Goal: Task Accomplishment & Management: Complete application form

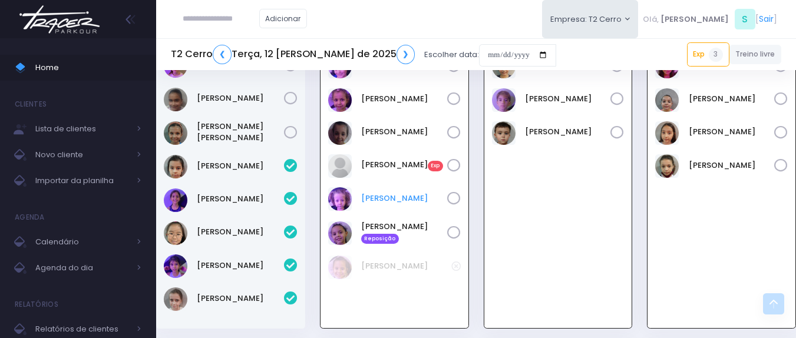
scroll to position [1335, 0]
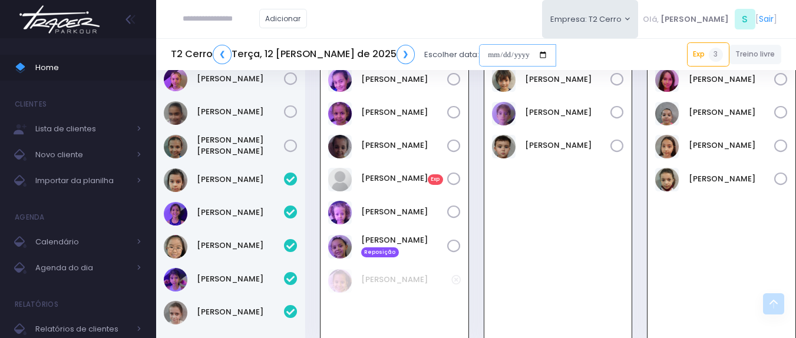
click at [479, 49] on input "date" at bounding box center [517, 55] width 77 height 22
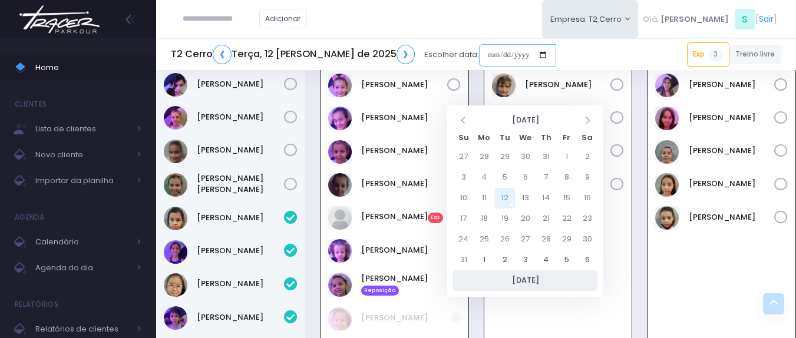
scroll to position [1276, 0]
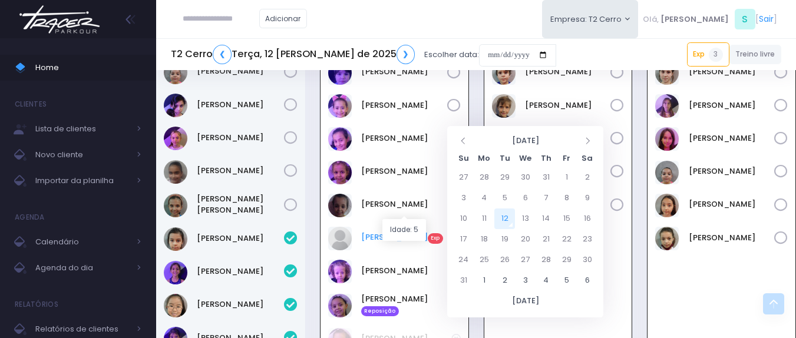
click at [400, 232] on link "Manuela Santos Exp" at bounding box center [404, 238] width 86 height 12
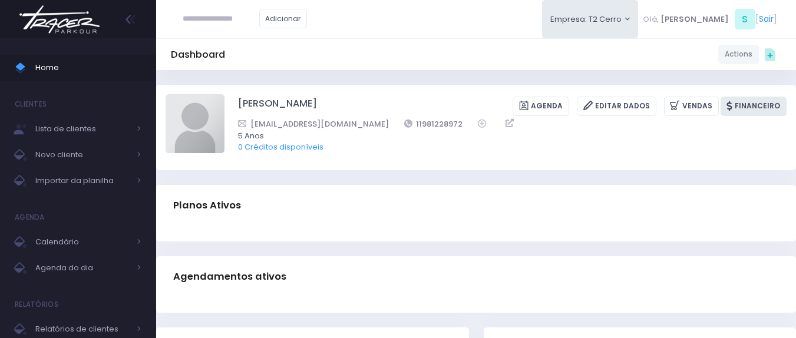
click at [732, 111] on icon at bounding box center [731, 105] width 8 height 9
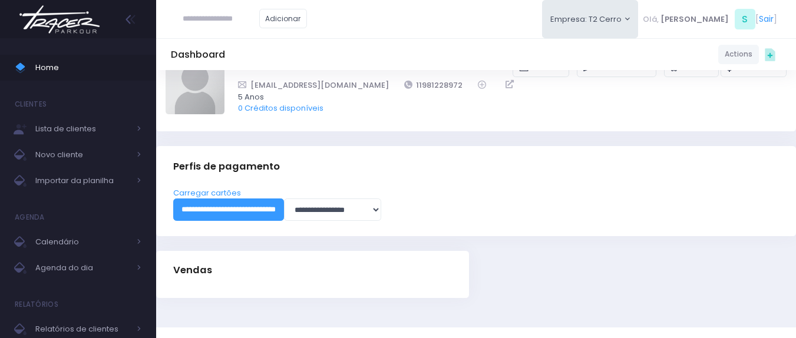
scroll to position [59, 0]
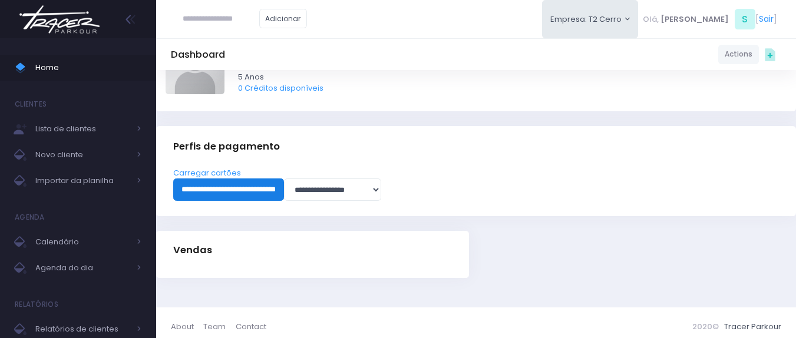
click at [284, 187] on input "**********" at bounding box center [228, 190] width 111 height 22
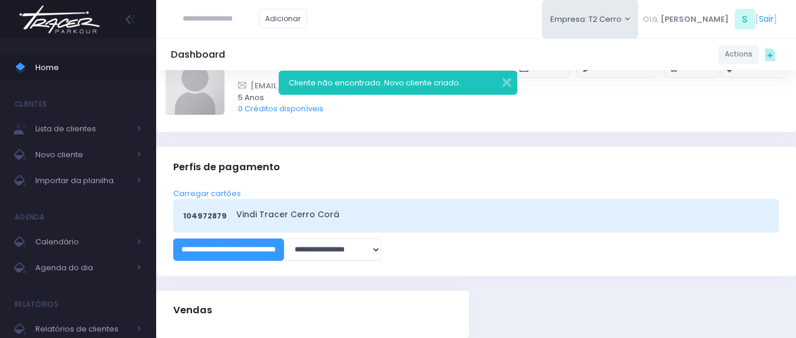
scroll to position [59, 0]
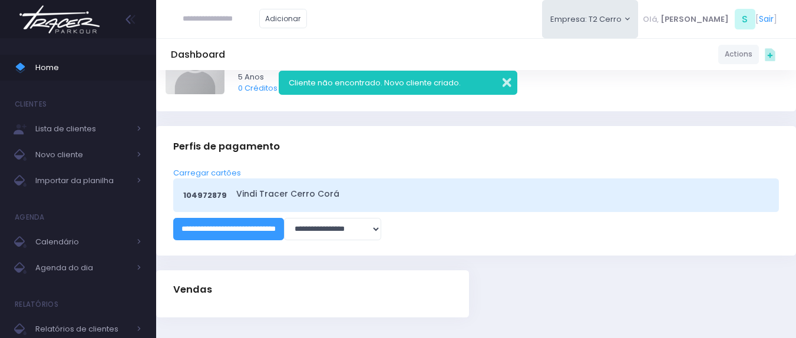
click at [510, 76] on button "button" at bounding box center [499, 81] width 24 height 14
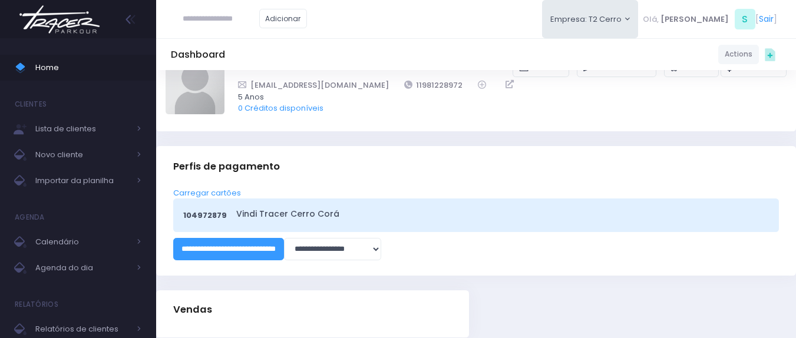
scroll to position [0, 0]
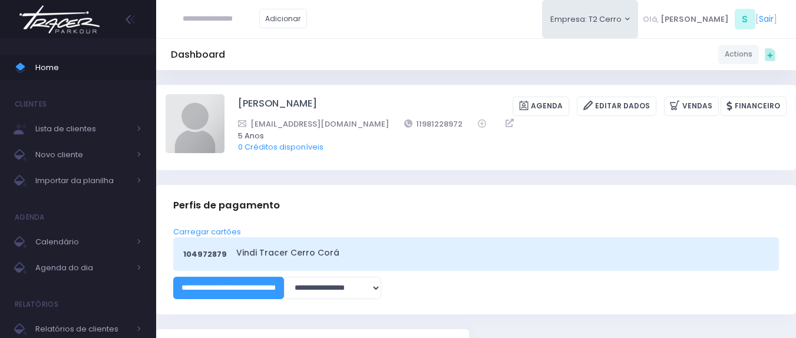
click at [421, 61] on div "Dashboard Actions Choose Label: Customer Partner Suplier Member Staff Add new" at bounding box center [476, 54] width 640 height 22
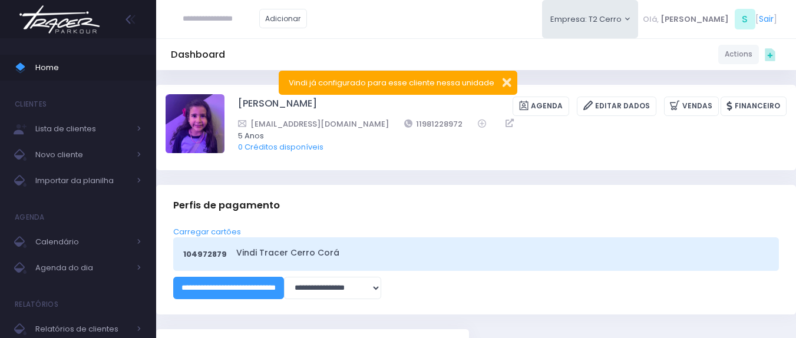
click at [504, 84] on button "button" at bounding box center [499, 81] width 24 height 14
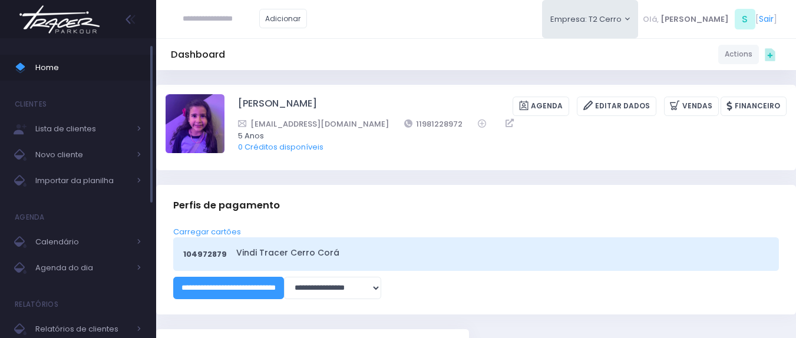
click at [105, 71] on span "Home" at bounding box center [88, 67] width 106 height 15
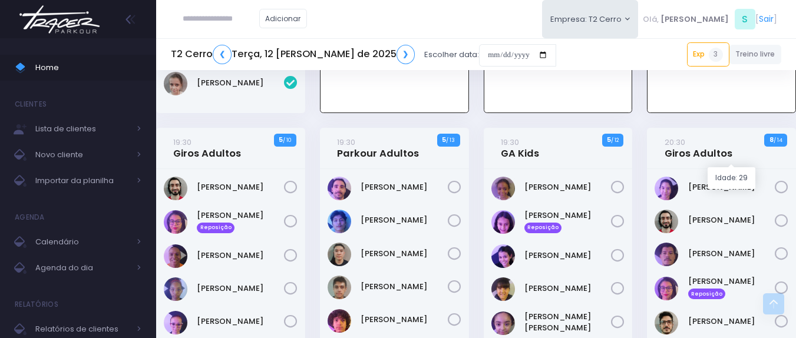
scroll to position [1554, 0]
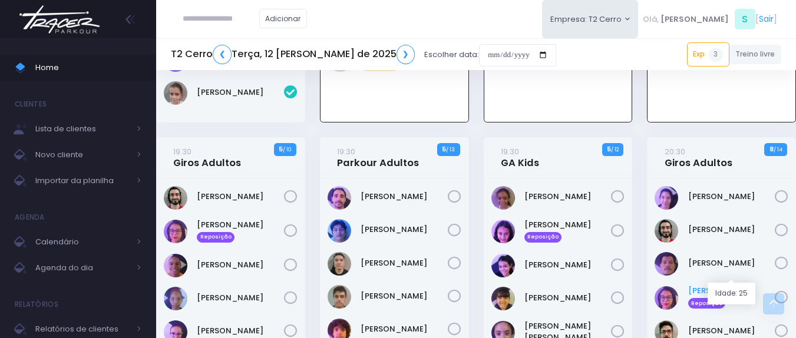
click at [720, 285] on link "[PERSON_NAME] Reposição" at bounding box center [731, 297] width 87 height 24
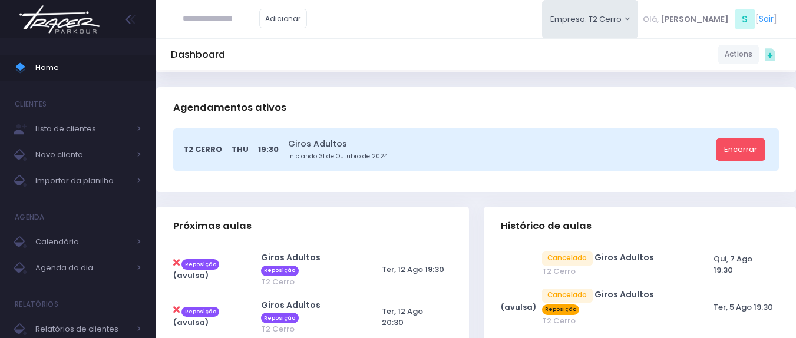
scroll to position [295, 0]
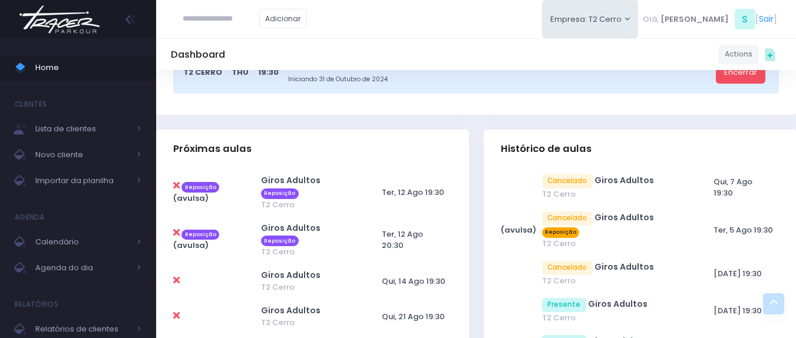
click at [177, 228] on icon at bounding box center [176, 232] width 6 height 9
type input "**********"
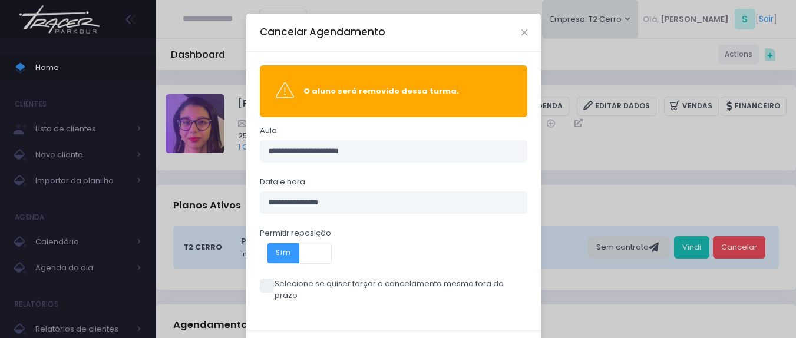
click at [267, 282] on span at bounding box center [267, 286] width 14 height 14
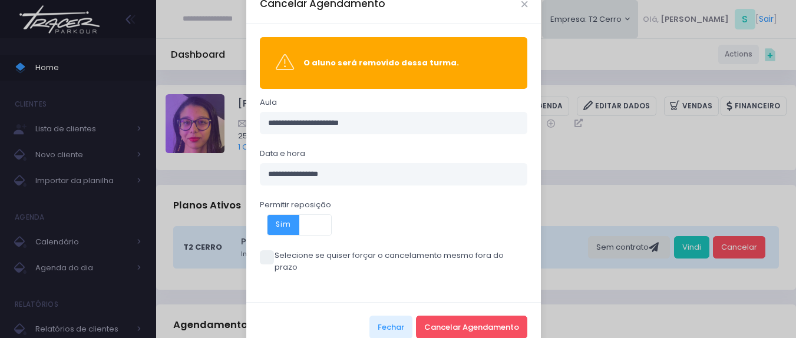
scroll to position [44, 0]
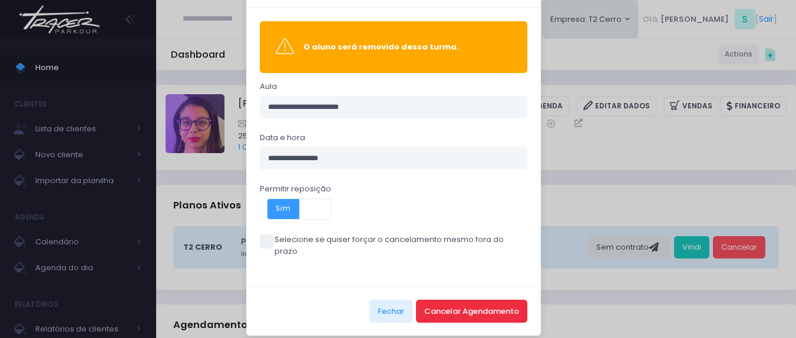
click at [471, 308] on button "Cancelar Agendamento" at bounding box center [471, 311] width 111 height 22
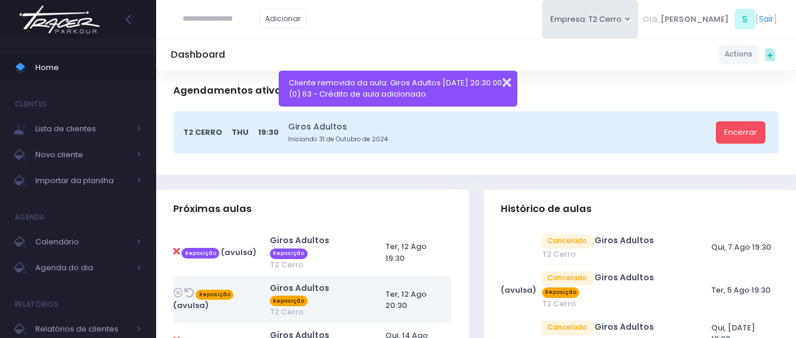
scroll to position [236, 0]
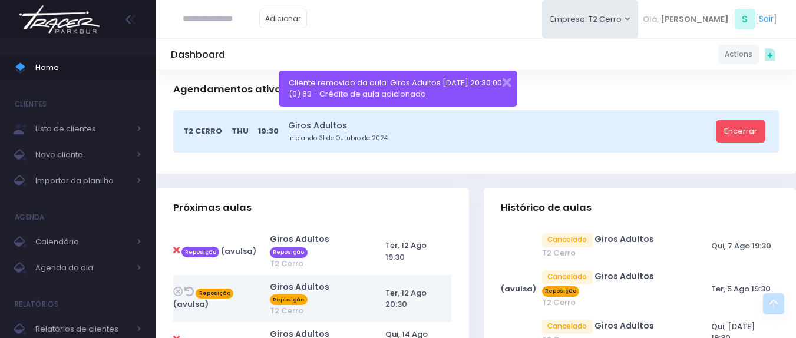
click at [510, 88] on div "Cliente removido da aula: Giros Adultos 2025-08-12 20:30:00 (0) 63 - Crédito de…" at bounding box center [398, 89] width 239 height 36
click at [511, 87] on button "button" at bounding box center [499, 81] width 24 height 14
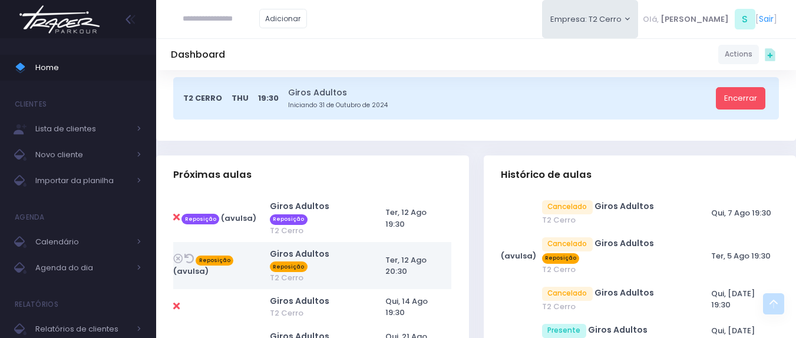
scroll to position [295, 0]
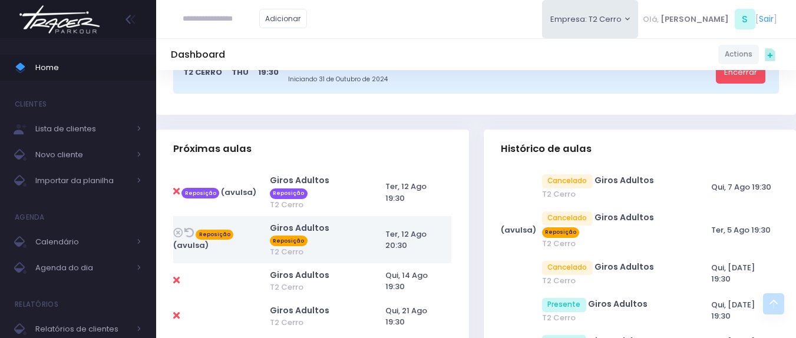
click at [494, 74] on div "Giros Adultos Iniciando 31 de Outubro de 2024" at bounding box center [500, 73] width 424 height 24
click at [67, 72] on span "Home" at bounding box center [88, 67] width 106 height 15
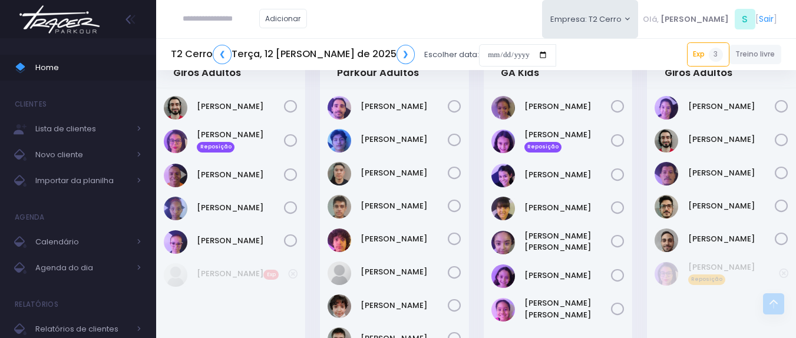
scroll to position [1570, 0]
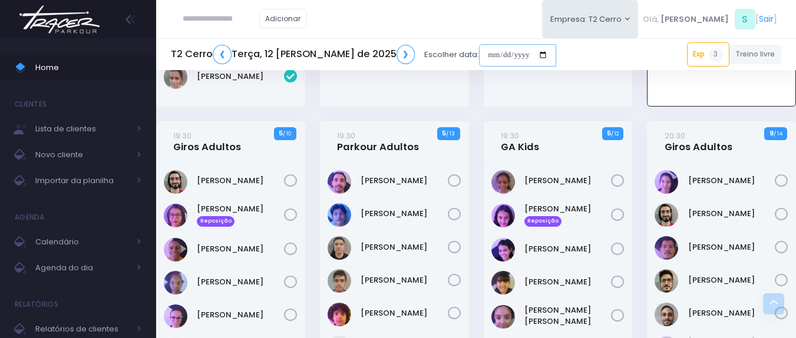
click at [479, 50] on input "date" at bounding box center [517, 55] width 77 height 22
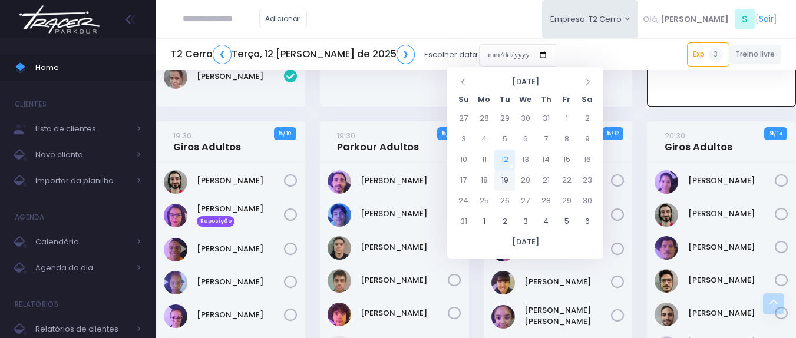
click at [511, 183] on td "19" at bounding box center [504, 180] width 21 height 21
type input "**********"
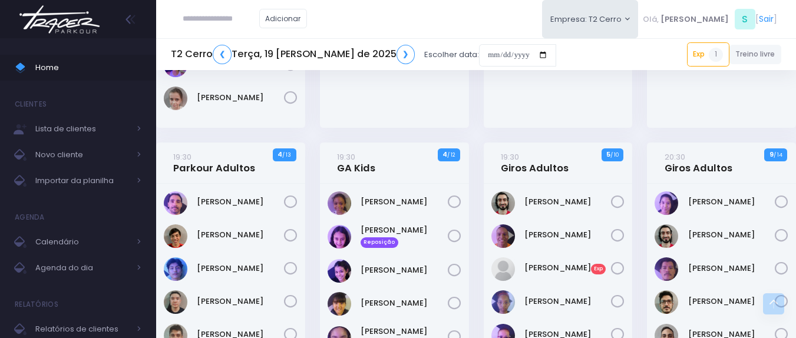
scroll to position [1414, 0]
click at [529, 151] on link "19:30 Giros Adultos" at bounding box center [535, 163] width 68 height 24
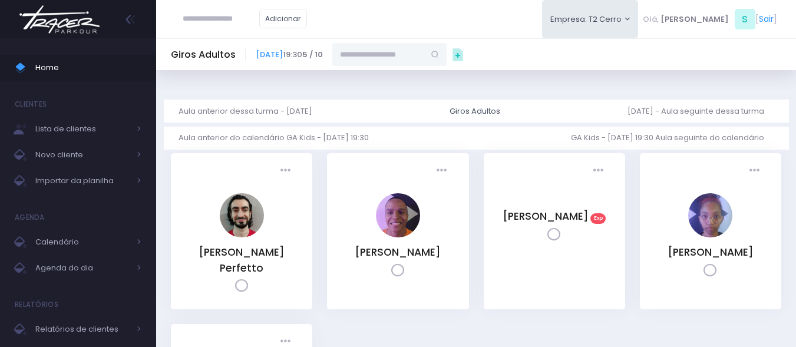
click at [434, 68] on div "Giros Adultos [DATE] 19:30 5 / 10" at bounding box center [476, 54] width 640 height 32
click at [424, 60] on input "text" at bounding box center [378, 54] width 92 height 22
type input "**********"
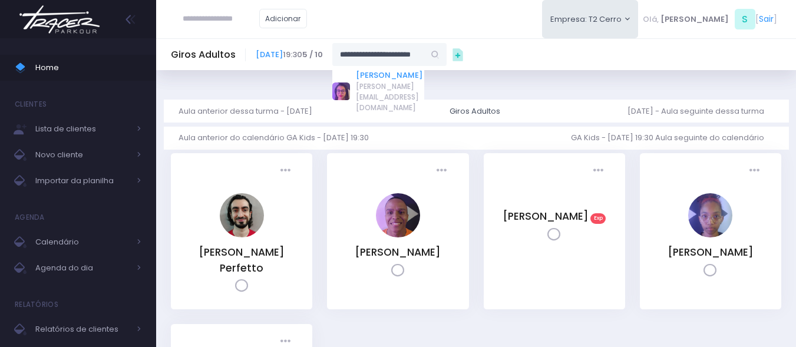
click at [424, 79] on link "[PERSON_NAME]" at bounding box center [390, 76] width 68 height 12
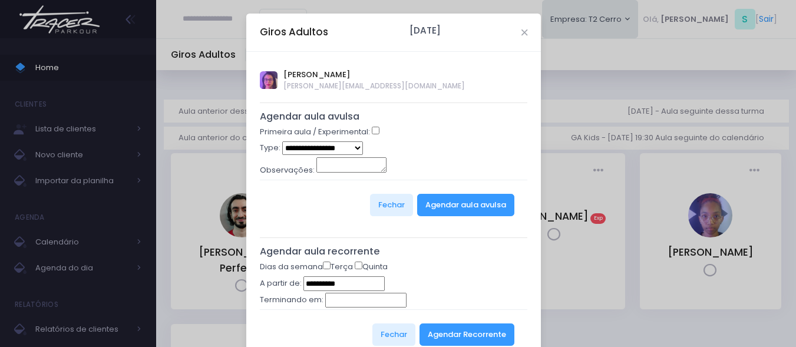
type input "**********"
click at [349, 150] on select "**********" at bounding box center [322, 148] width 81 height 14
select select "*"
click at [282, 141] on select "**********" at bounding box center [322, 148] width 81 height 14
click at [476, 209] on button "Agendar aula avulsa" at bounding box center [465, 205] width 97 height 22
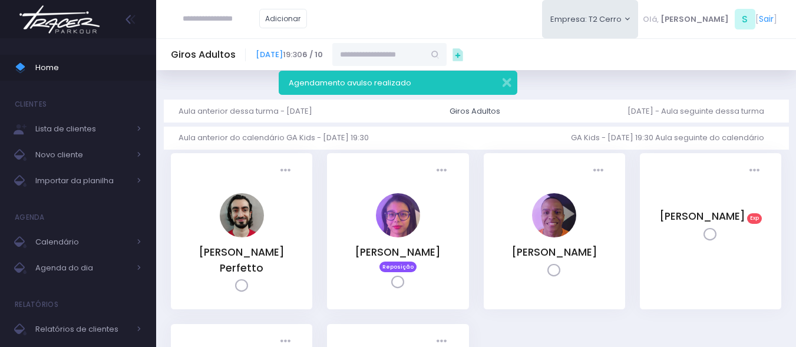
click at [511, 83] on div "Agendamento avulso realizado" at bounding box center [398, 83] width 239 height 24
click at [504, 84] on button "button" at bounding box center [499, 81] width 24 height 14
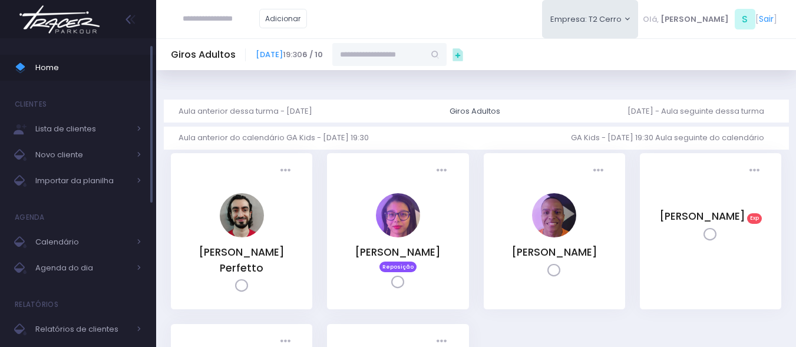
click at [126, 66] on span "Home" at bounding box center [88, 67] width 106 height 15
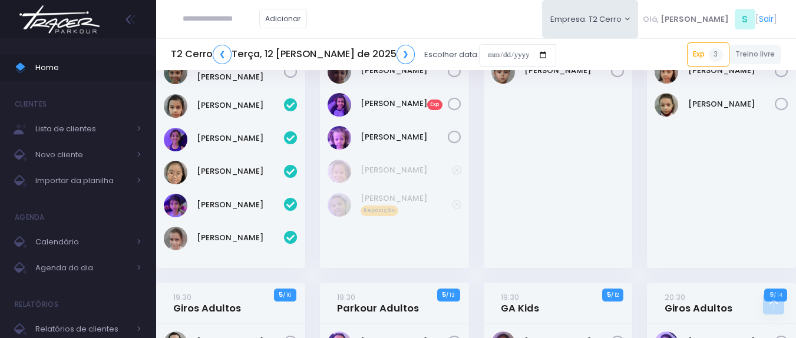
scroll to position [1394, 0]
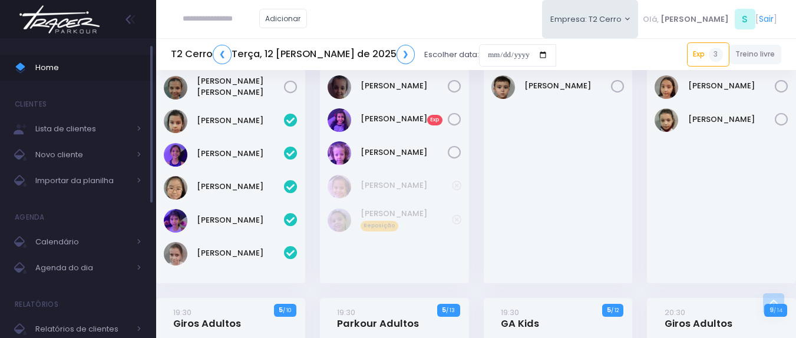
click at [59, 64] on span "Home" at bounding box center [88, 67] width 106 height 15
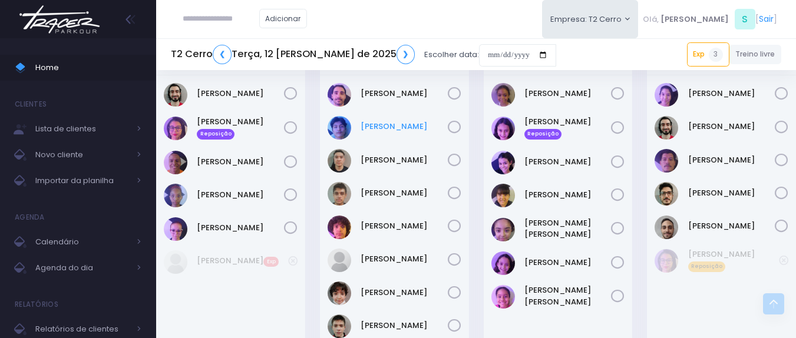
scroll to position [1678, 0]
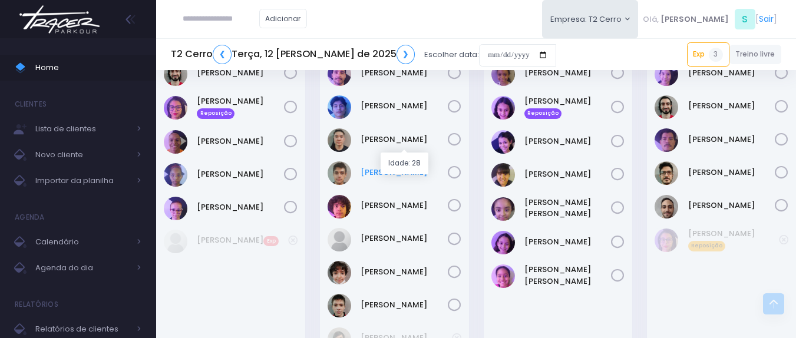
click at [402, 167] on link "[PERSON_NAME]" at bounding box center [404, 173] width 87 height 12
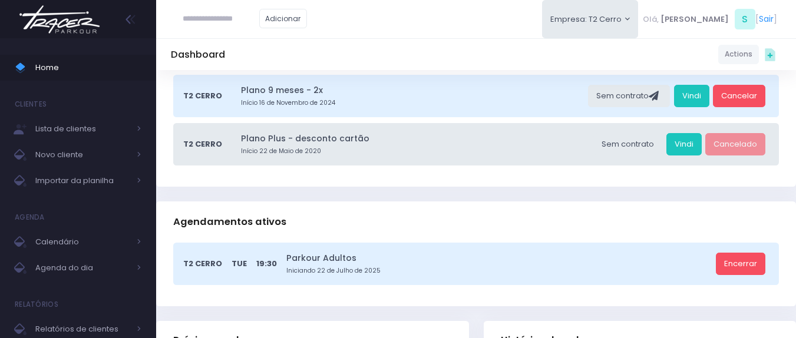
scroll to position [118, 0]
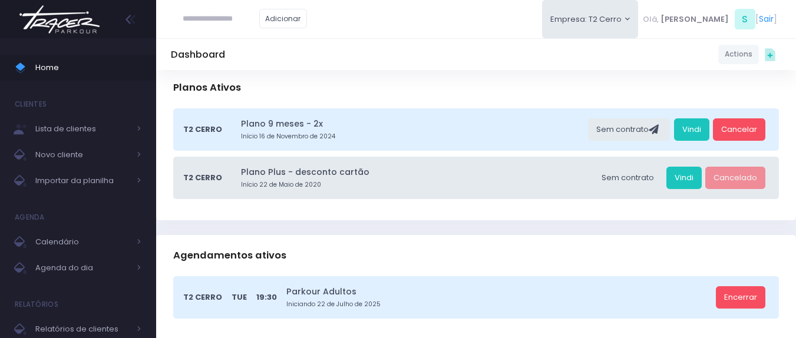
click at [309, 84] on div "Planos Ativos" at bounding box center [476, 87] width 640 height 41
click at [681, 122] on link "Vindi" at bounding box center [691, 129] width 35 height 22
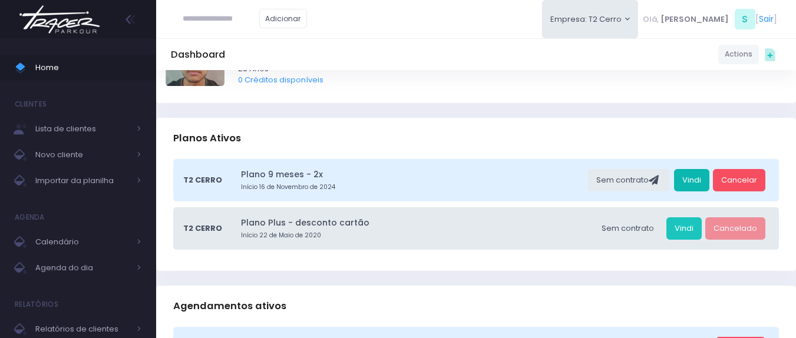
scroll to position [0, 0]
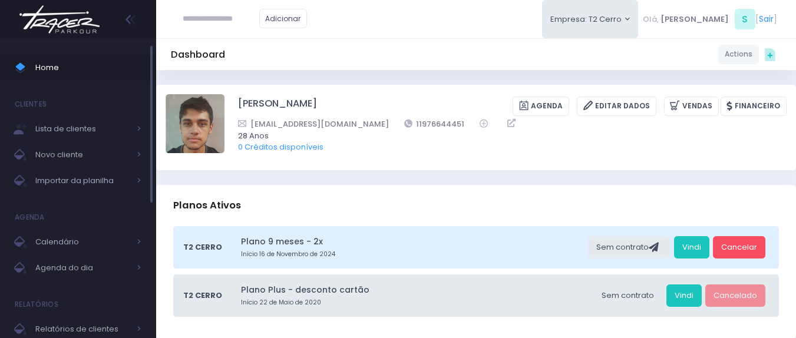
click at [93, 64] on span "Home" at bounding box center [88, 67] width 106 height 15
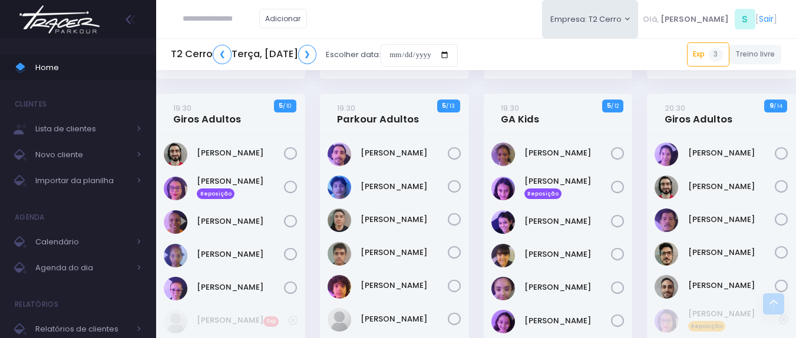
scroll to position [1570, 0]
click at [704, 118] on link "20:30 Giros Adultos" at bounding box center [699, 115] width 68 height 24
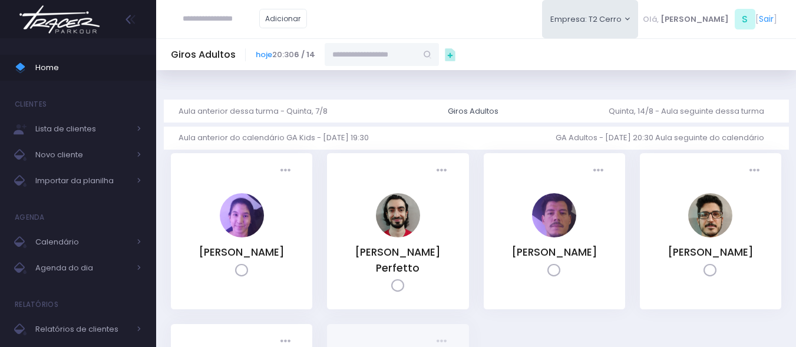
click at [382, 55] on input "text" at bounding box center [371, 54] width 92 height 22
type input "**********"
click at [371, 81] on link "[PERSON_NAME]" at bounding box center [382, 76] width 68 height 12
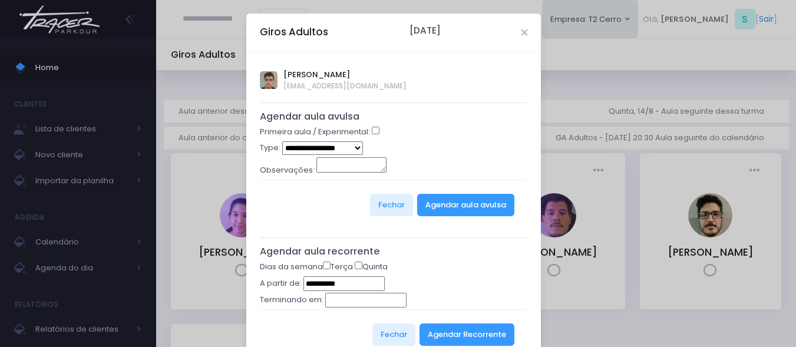
type input "**********"
click at [334, 147] on select "**********" at bounding box center [322, 148] width 81 height 14
select select "*"
click at [282, 141] on select "**********" at bounding box center [322, 148] width 81 height 14
click at [430, 193] on div "Fechar Agendar aula avulsa" at bounding box center [394, 205] width 268 height 50
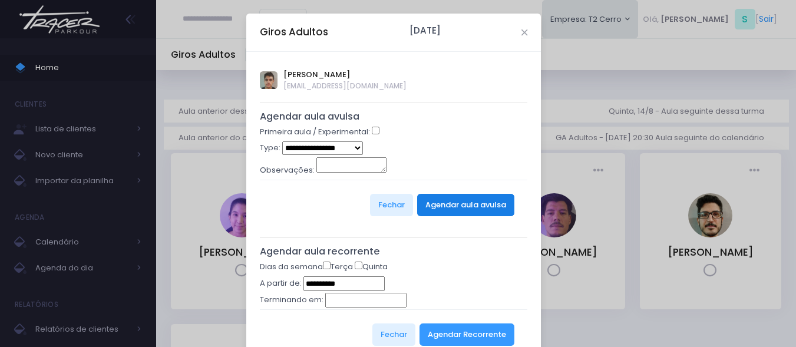
click at [432, 200] on button "Agendar aula avulsa" at bounding box center [465, 205] width 97 height 22
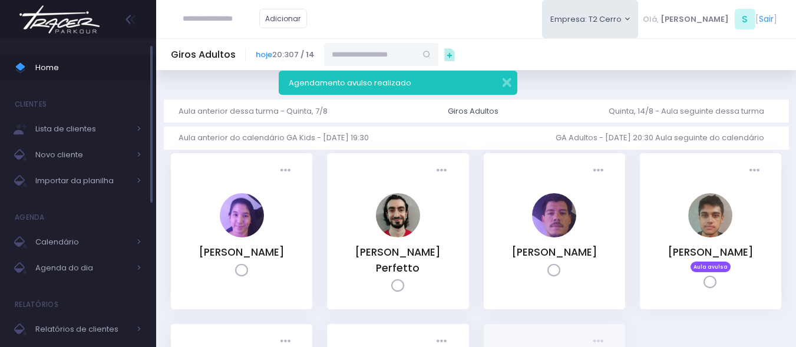
click at [45, 71] on span "Home" at bounding box center [88, 67] width 106 height 15
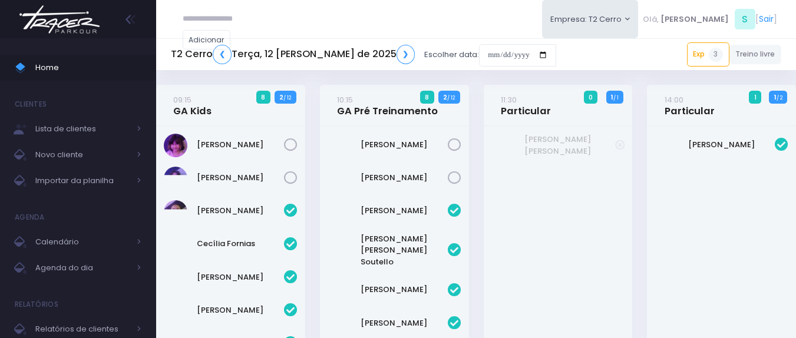
scroll to position [1663, 0]
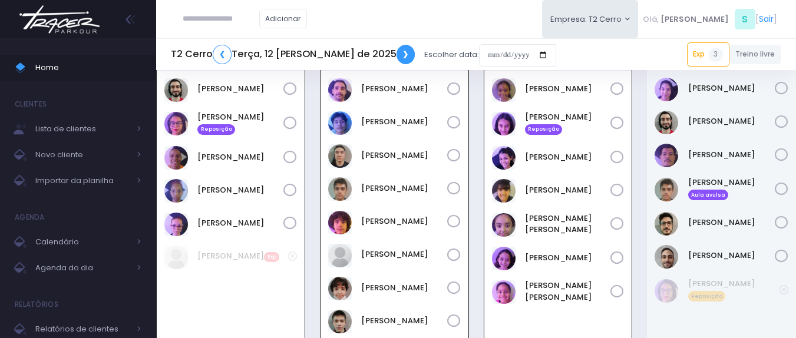
click at [397, 54] on link "❯" at bounding box center [406, 54] width 19 height 19
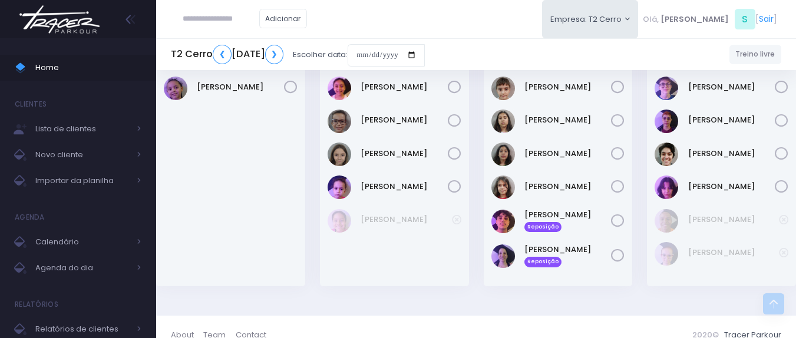
scroll to position [1379, 0]
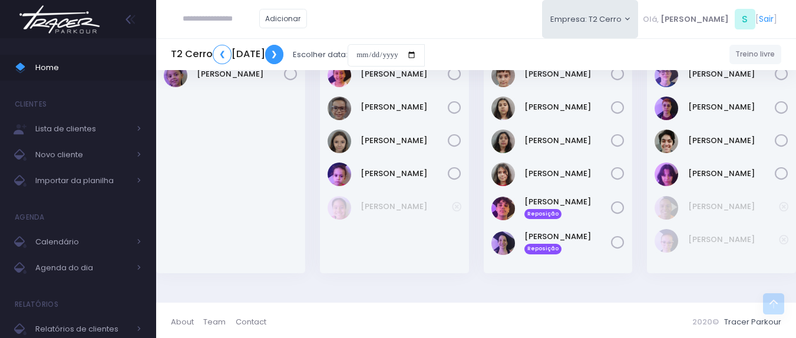
click at [284, 54] on link "❯" at bounding box center [274, 54] width 19 height 19
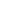
click at [0, 0] on html at bounding box center [0, 0] width 0 height 0
